Goal: Find specific page/section: Find specific page/section

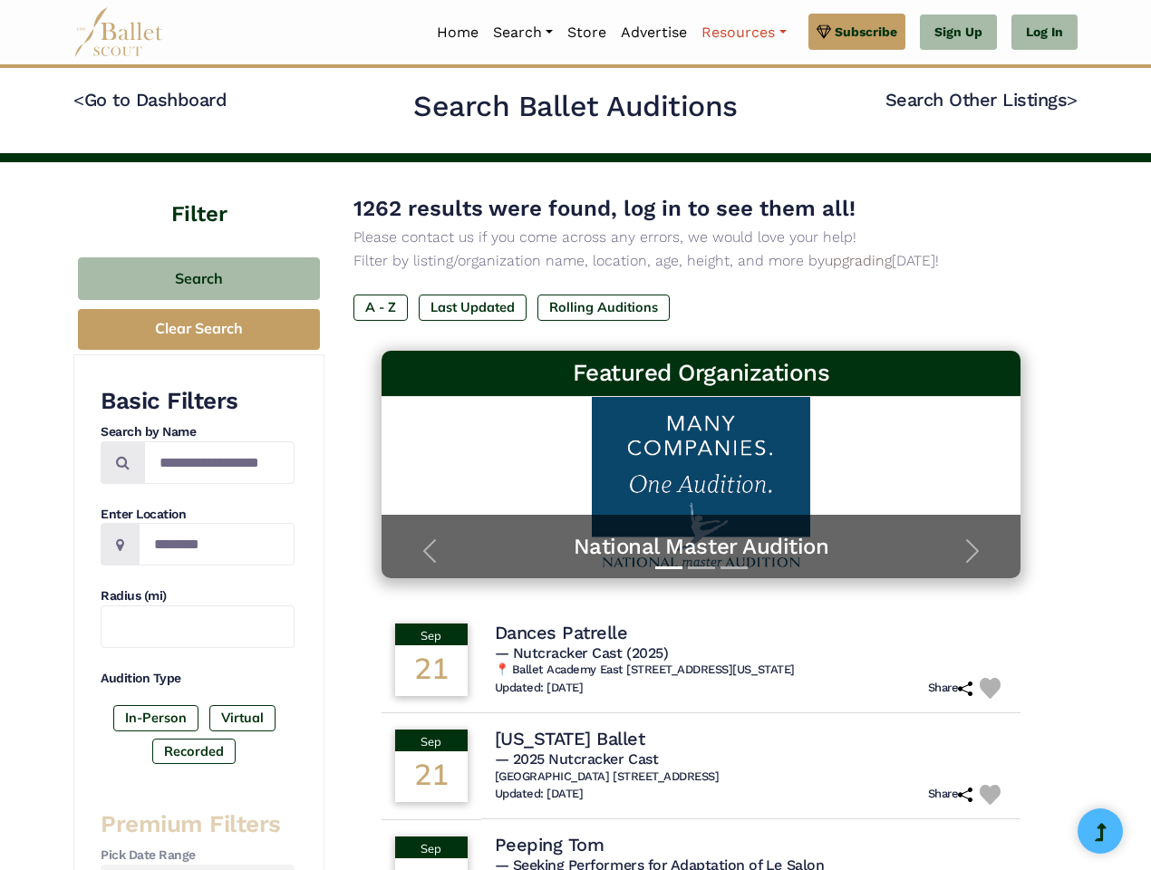
click at [742, 33] on link "Resources" at bounding box center [743, 33] width 99 height 38
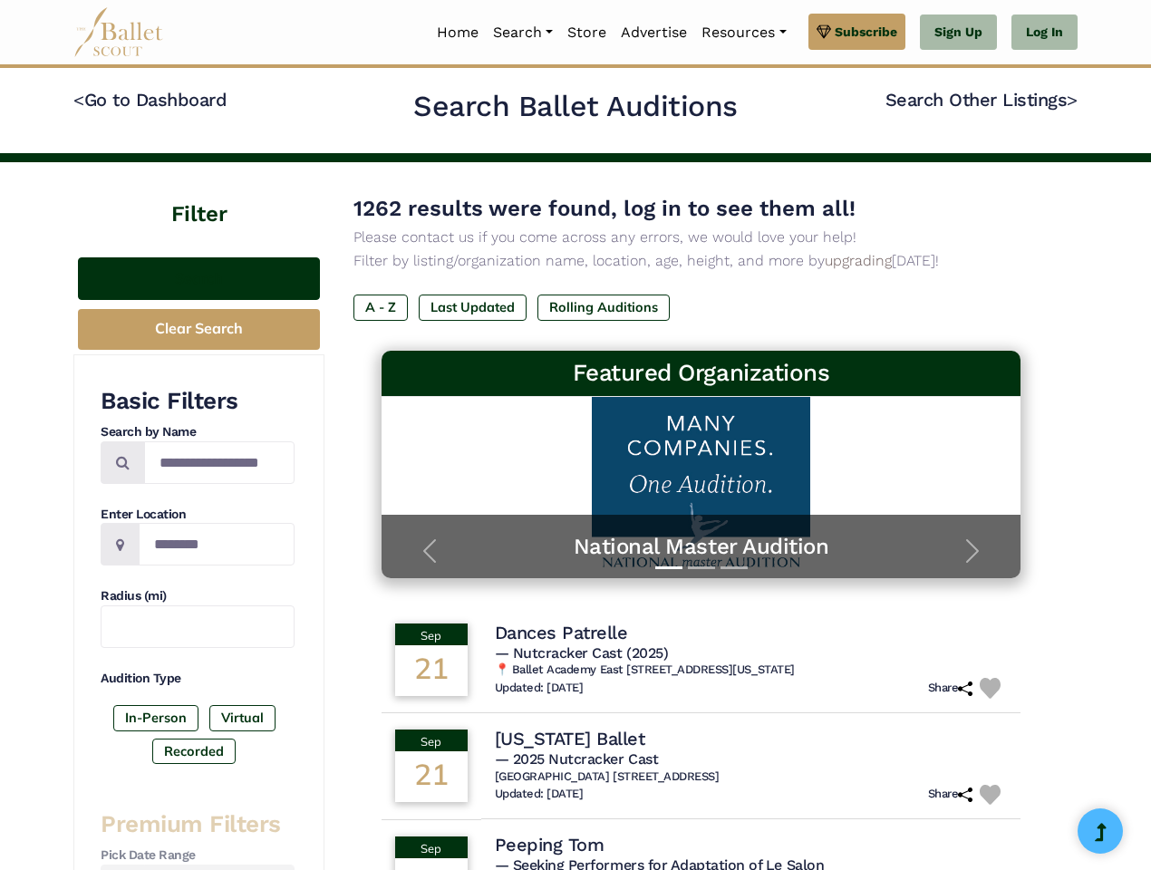
click at [199, 278] on button "Search" at bounding box center [199, 278] width 242 height 43
click at [199, 329] on button "Clear Search" at bounding box center [199, 329] width 242 height 41
click at [156, 718] on label "In-Person" at bounding box center [155, 717] width 85 height 25
click at [241, 718] on label "Virtual" at bounding box center [242, 717] width 66 height 25
click at [194, 751] on label "Recorded" at bounding box center [193, 751] width 83 height 25
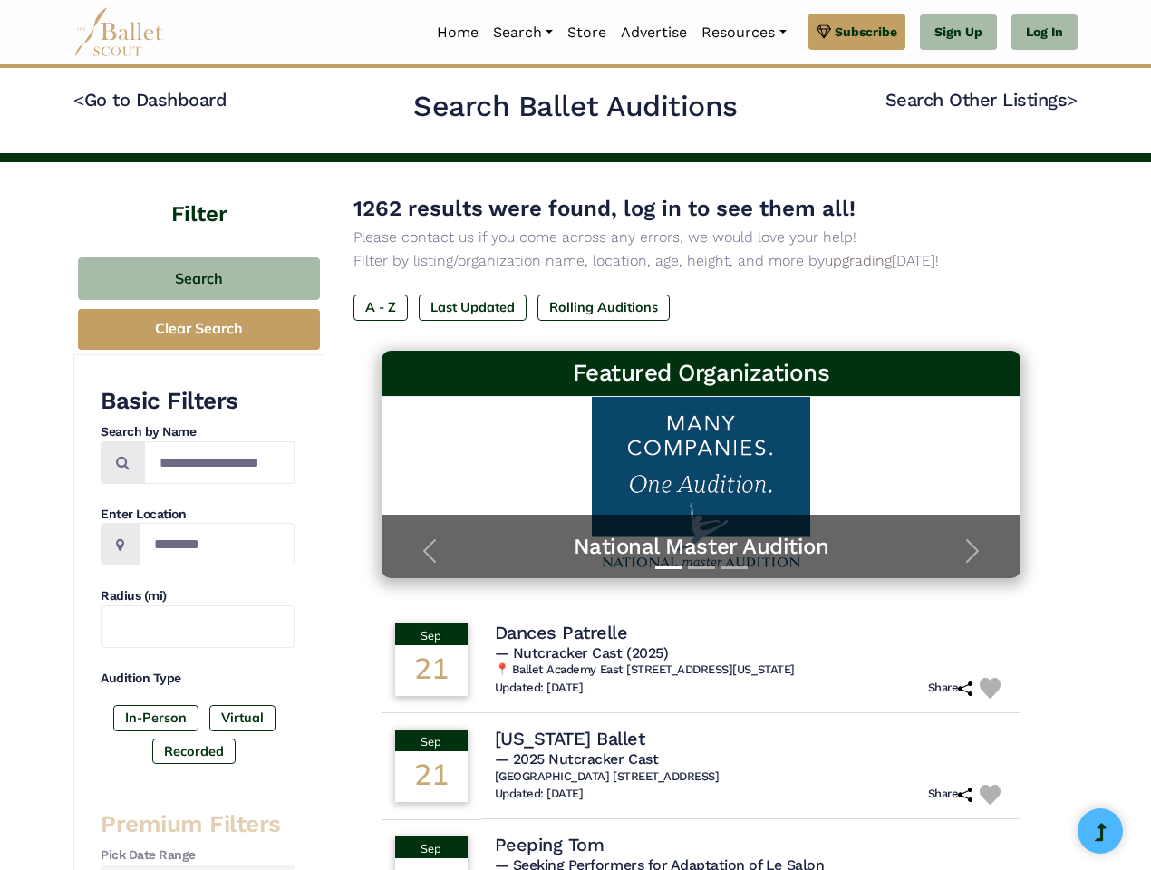
click at [381, 307] on label "A - Z" at bounding box center [381, 307] width 54 height 25
click at [472, 307] on label "Last Updated" at bounding box center [473, 307] width 108 height 25
click at [604, 307] on label "Rolling Auditions" at bounding box center [604, 307] width 132 height 25
click at [702, 660] on h5 "— Nutcracker Cast (2025)" at bounding box center [751, 654] width 513 height 19
